Goal: Information Seeking & Learning: Learn about a topic

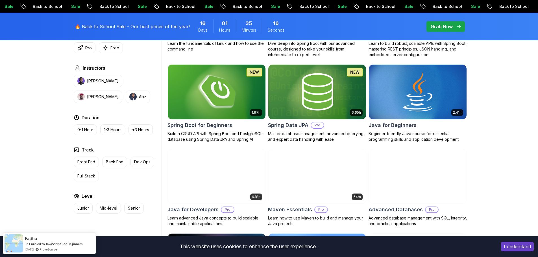
scroll to position [254, 0]
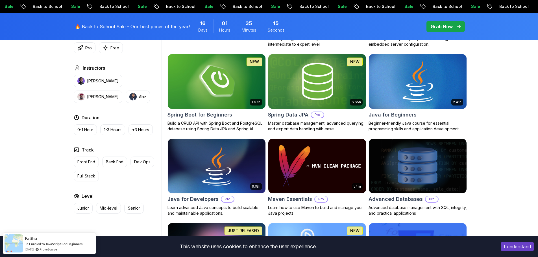
click at [422, 109] on img at bounding box center [418, 81] width 103 height 57
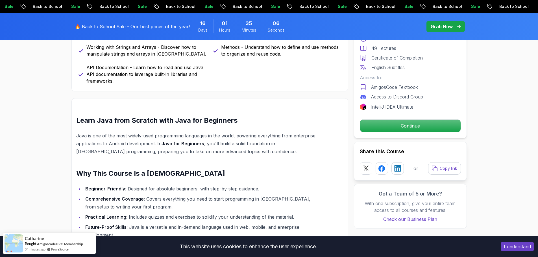
scroll to position [396, 0]
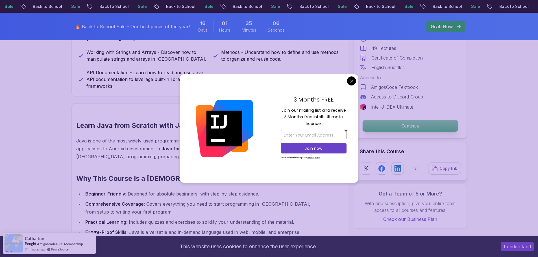
click at [421, 126] on p "Continue" at bounding box center [411, 126] width 96 height 12
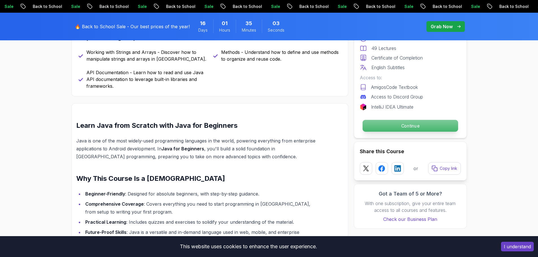
click at [400, 124] on p "Continue" at bounding box center [411, 126] width 96 height 12
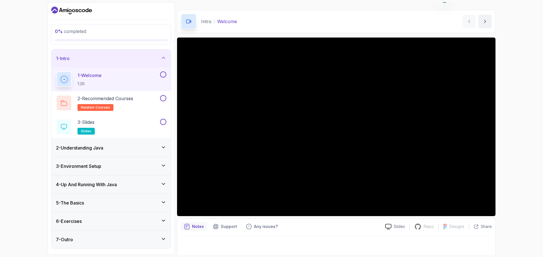
scroll to position [13, 0]
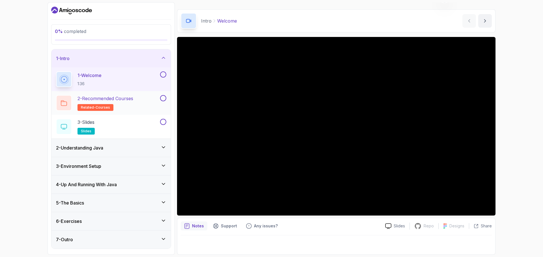
click at [132, 106] on h2 "2 - Recommended Courses related-courses" at bounding box center [105, 103] width 56 height 16
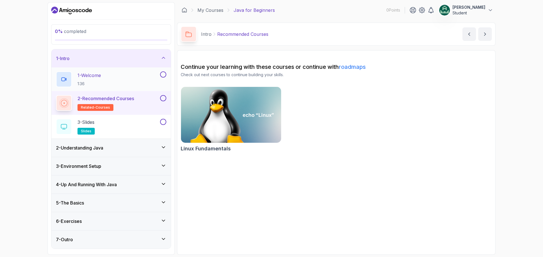
click at [105, 81] on div "1 - Welcome 1:36" at bounding box center [107, 79] width 103 height 16
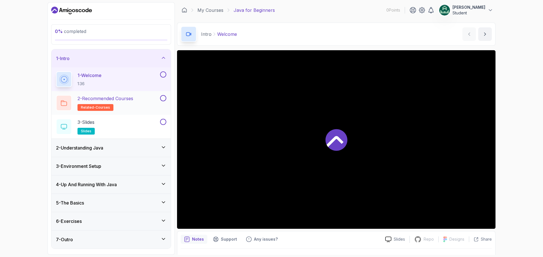
click at [111, 102] on h2 "2 - Recommended Courses related-courses" at bounding box center [105, 103] width 56 height 16
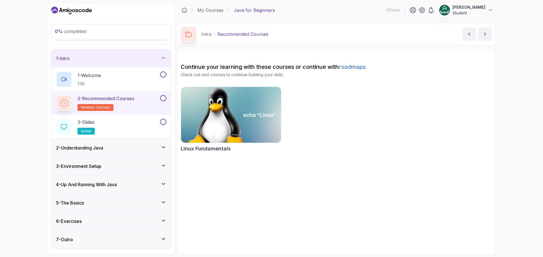
click at [198, 110] on img at bounding box center [230, 115] width 105 height 59
click at [107, 127] on div "3 - Slides slides" at bounding box center [107, 127] width 103 height 16
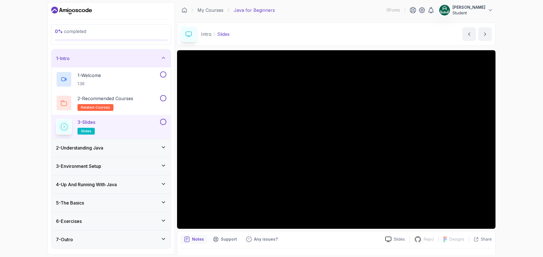
click at [162, 204] on icon at bounding box center [164, 203] width 6 height 6
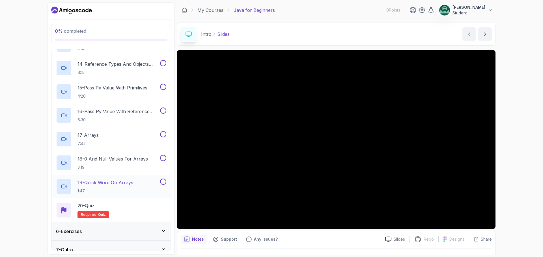
scroll to position [401, 0]
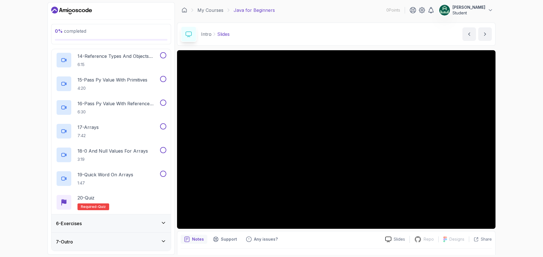
click at [157, 230] on div "6 - Exercises" at bounding box center [110, 224] width 119 height 18
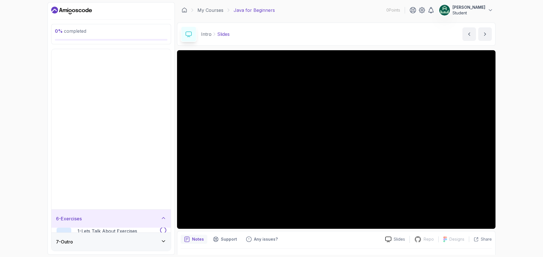
scroll to position [0, 0]
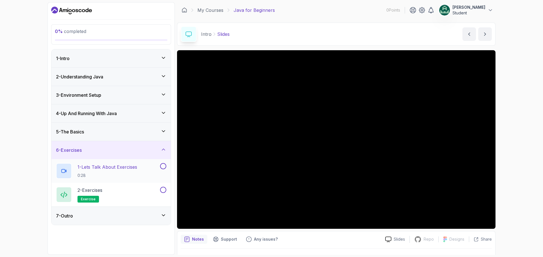
click at [133, 173] on p "0:28" at bounding box center [107, 176] width 60 height 6
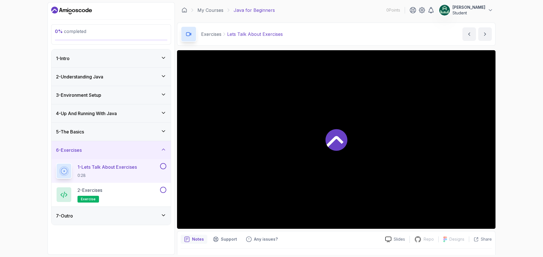
click at [353, 138] on div at bounding box center [336, 139] width 318 height 179
click at [522, 80] on div "0 % completed 1 - Intro 2 - Understanding Java 3 - Environment Setup 4 - Up And…" at bounding box center [271, 128] width 543 height 257
click at [115, 199] on div "2 - Exercises exercise" at bounding box center [107, 195] width 103 height 16
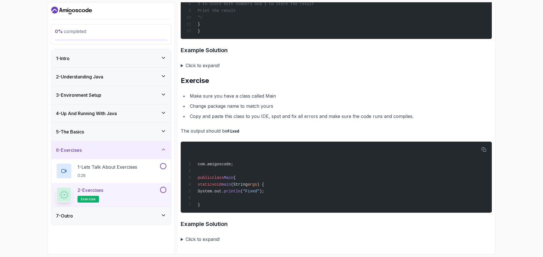
scroll to position [1140, 0]
drag, startPoint x: 517, startPoint y: 141, endPoint x: 517, endPoint y: 94, distance: 46.6
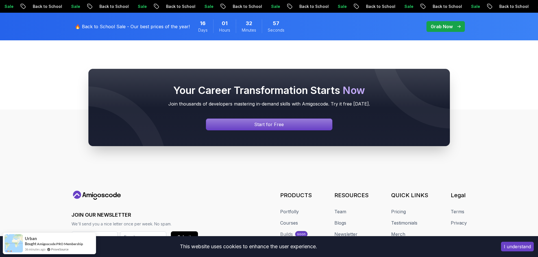
scroll to position [223, 0]
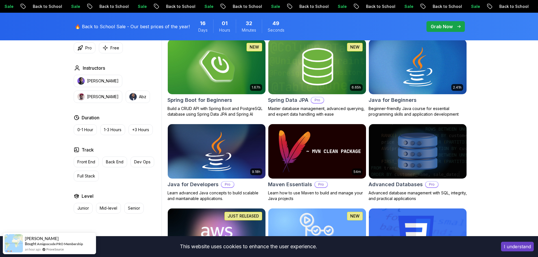
scroll to position [251, 0]
